Goal: Book appointment/travel/reservation

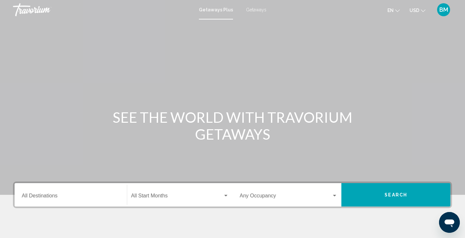
click at [51, 197] on input "Destination All Destinations" at bounding box center [71, 197] width 98 height 6
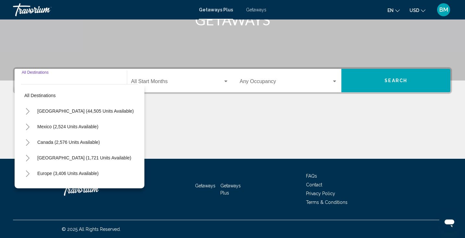
scroll to position [115, 0]
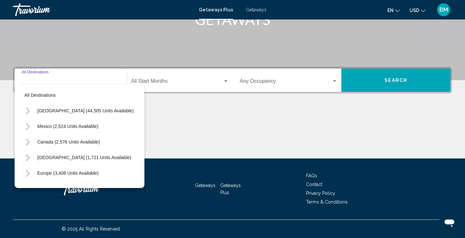
click at [27, 112] on icon "Toggle United States (44,505 units available)" at bounding box center [27, 111] width 5 height 6
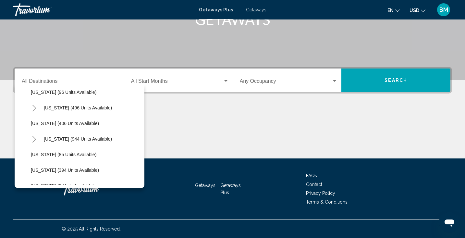
scroll to position [252, 0]
click at [36, 122] on span "Maryland (406 units available)" at bounding box center [65, 122] width 68 height 5
type input "**********"
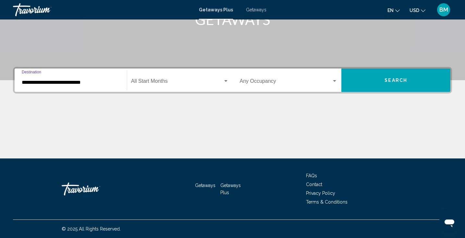
click at [226, 80] on div "Search widget" at bounding box center [225, 81] width 3 height 2
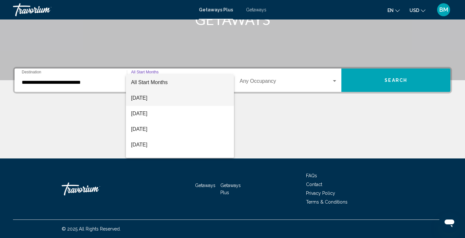
click at [169, 96] on span "August 2025" at bounding box center [180, 98] width 98 height 16
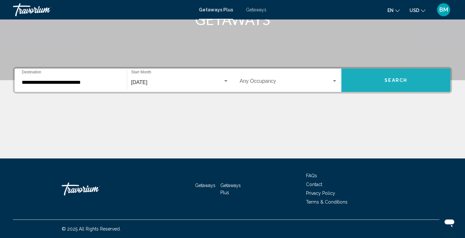
click at [366, 79] on button "Search" at bounding box center [395, 79] width 109 height 23
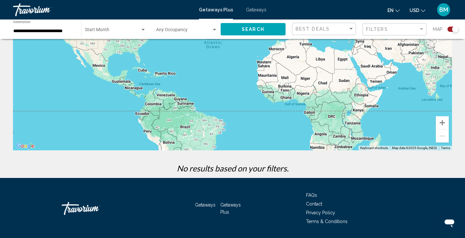
scroll to position [109, 0]
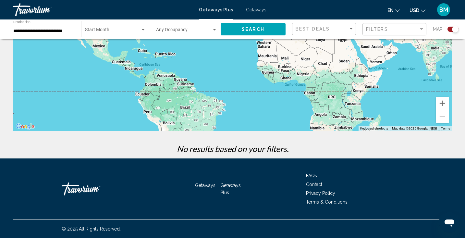
click at [74, 28] on div "**********" at bounding box center [44, 29] width 68 height 18
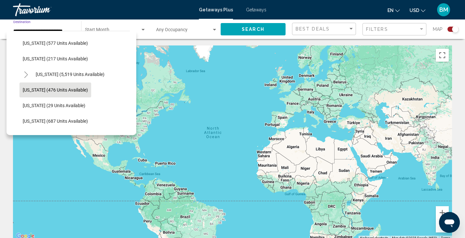
scroll to position [573, 0]
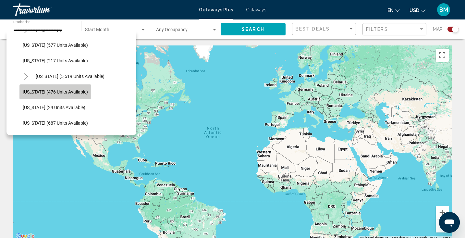
click at [55, 90] on span "Washington (476 units available)" at bounding box center [55, 91] width 65 height 5
type input "**********"
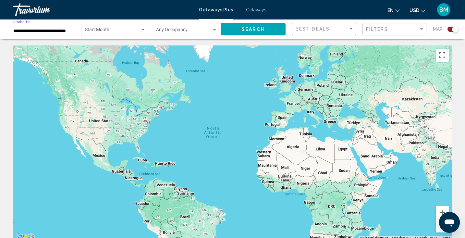
click at [238, 29] on button "Search" at bounding box center [253, 29] width 65 height 12
click at [140, 29] on span "Search widget" at bounding box center [112, 31] width 55 height 5
click at [141, 27] on span "All Start Months" at bounding box center [115, 31] width 61 height 14
click at [141, 27] on div "Search widget" at bounding box center [143, 29] width 6 height 5
click at [65, 31] on div at bounding box center [232, 119] width 465 height 238
